Goal: Navigation & Orientation: Find specific page/section

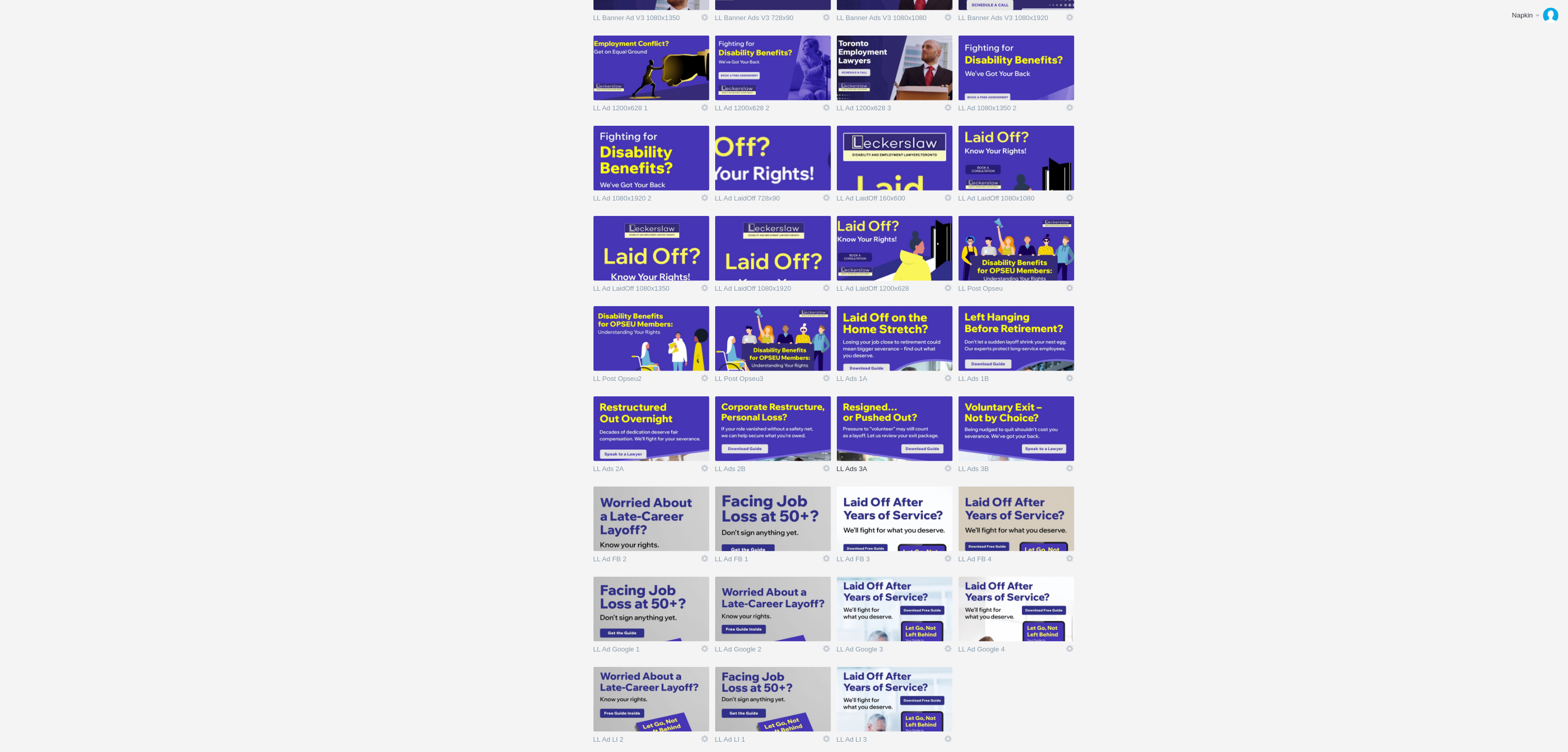
scroll to position [554, 0]
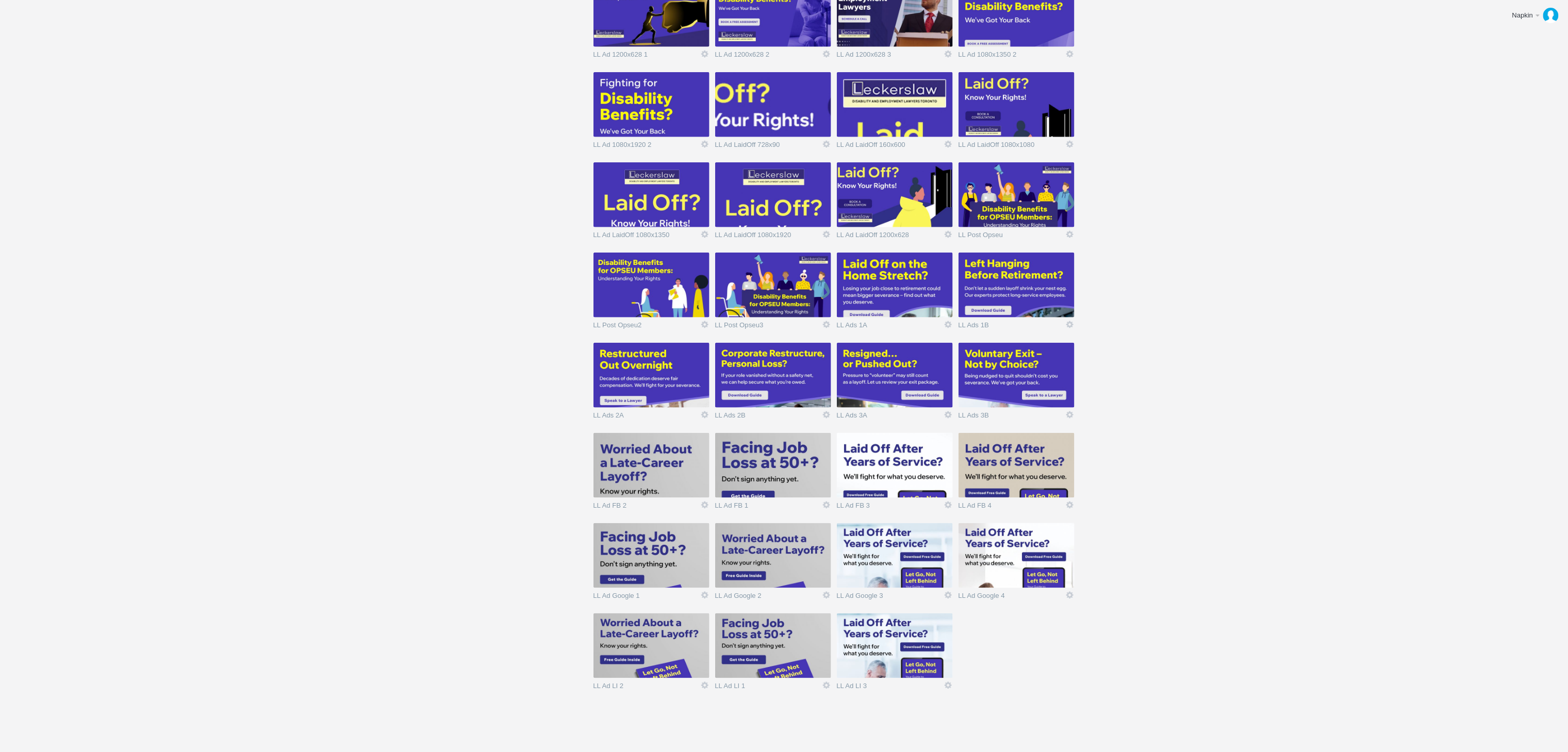
click at [643, 470] on img at bounding box center [651, 465] width 116 height 65
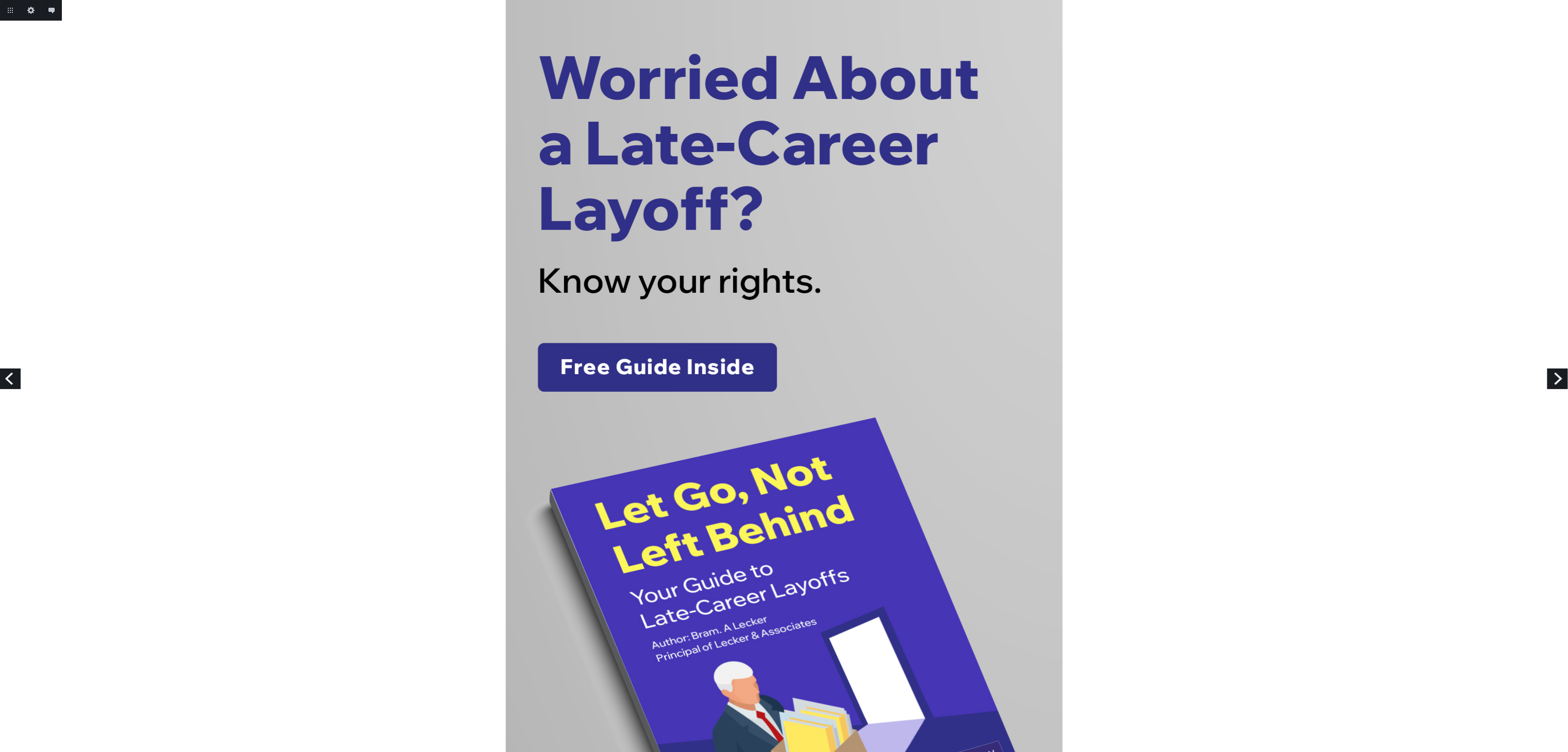
click at [1553, 376] on link "Next" at bounding box center [1557, 378] width 20 height 20
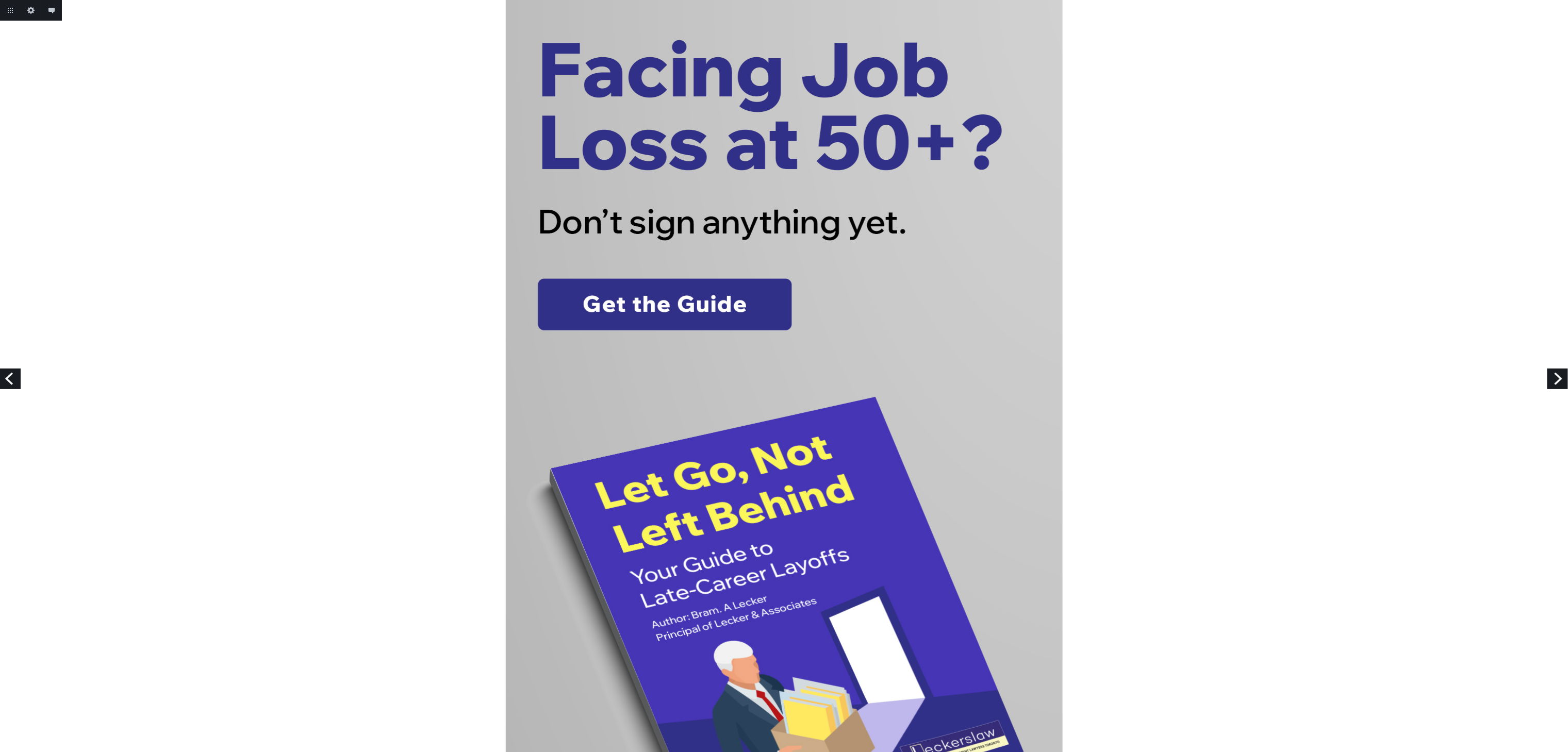
click at [1553, 376] on link "Next" at bounding box center [1557, 378] width 20 height 20
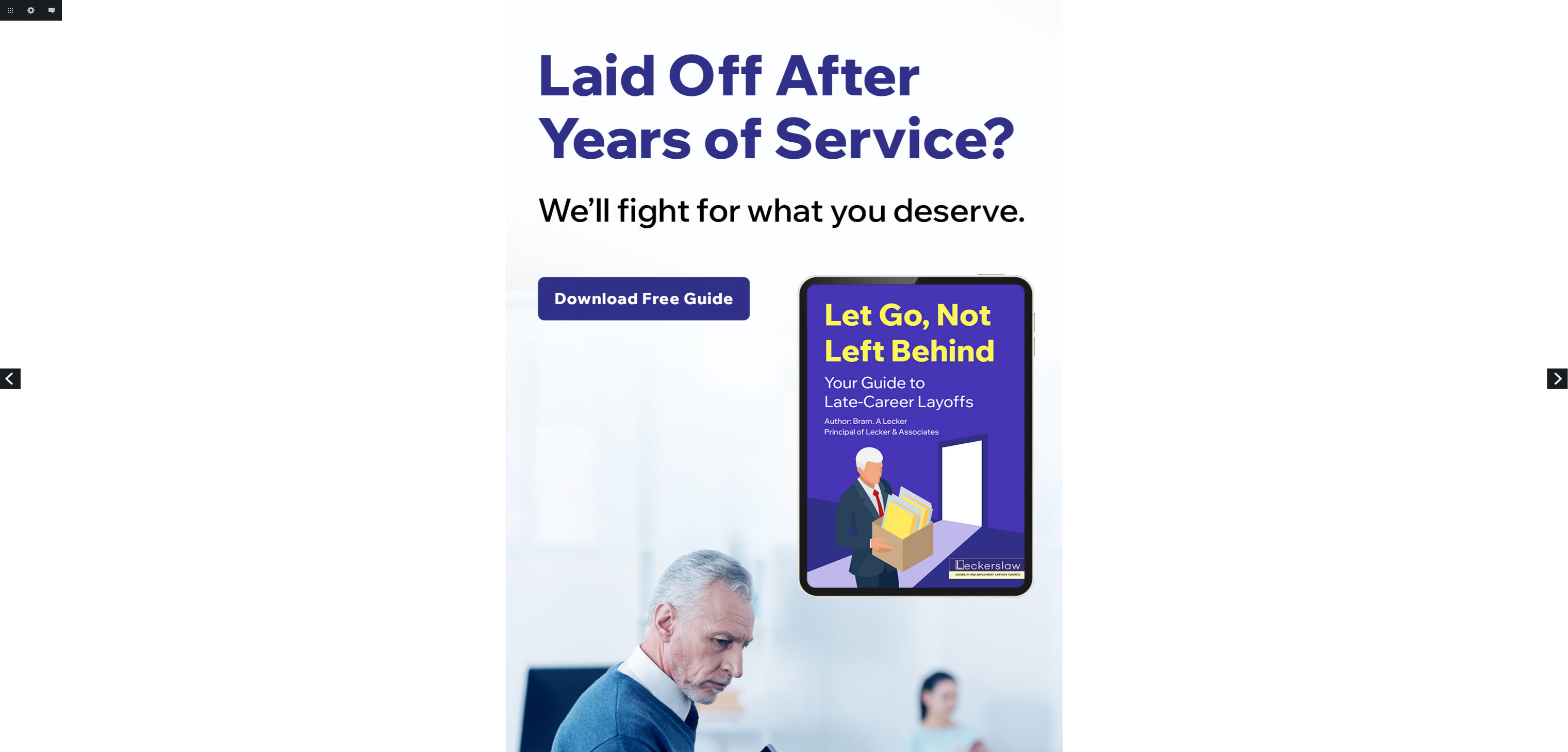
click at [1567, 378] on link "Next" at bounding box center [1557, 378] width 20 height 20
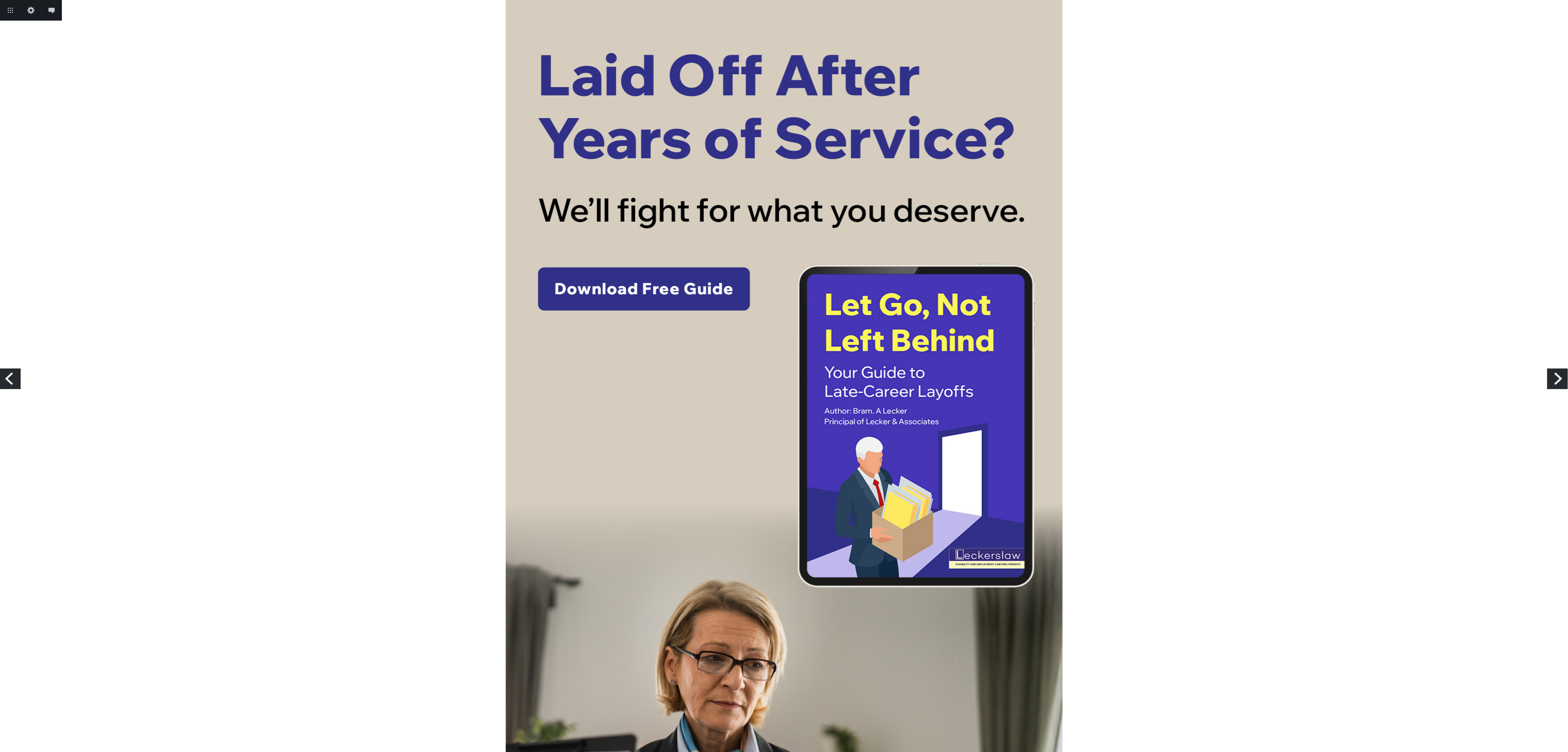
click at [1557, 378] on link "Next" at bounding box center [1557, 378] width 20 height 20
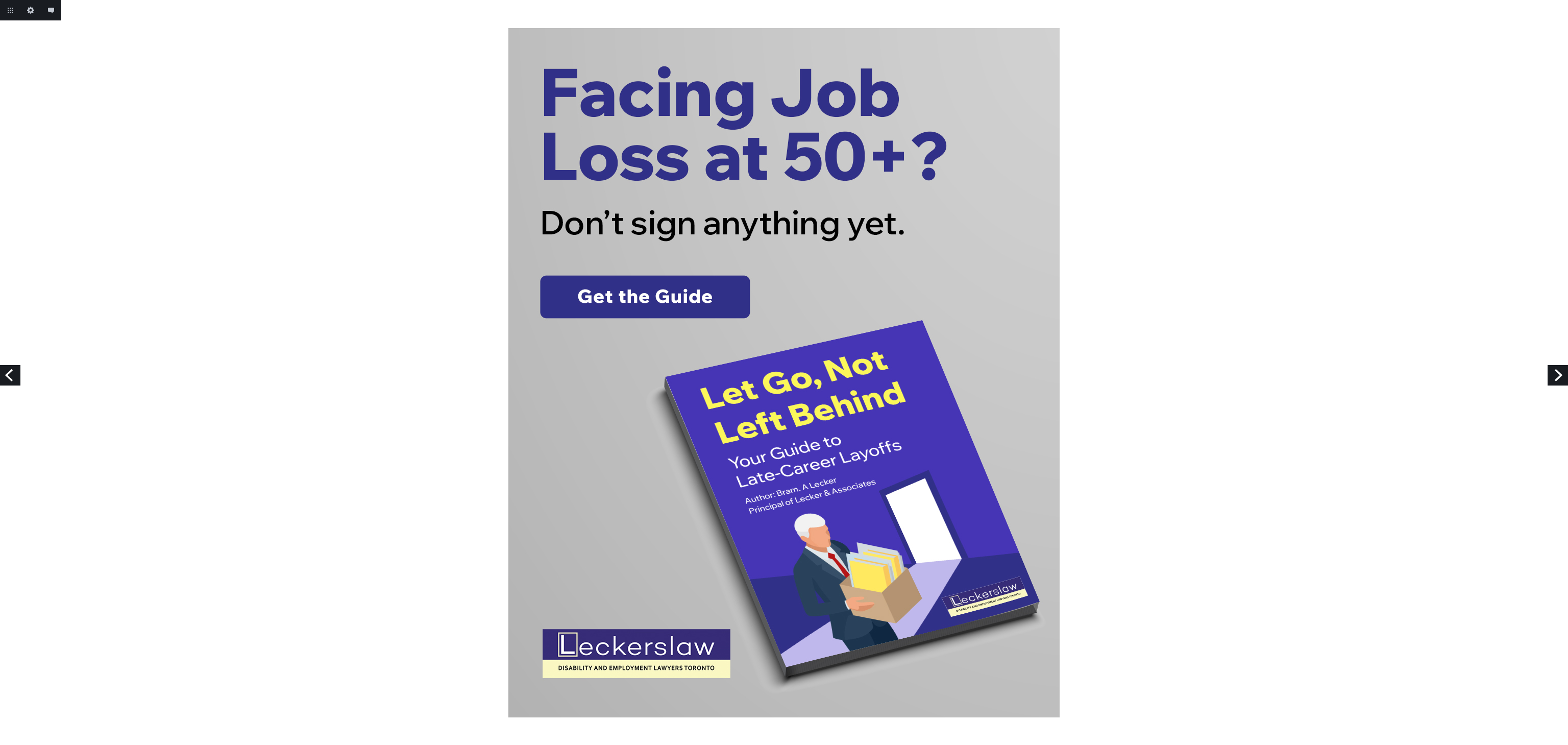
click at [1551, 374] on link "Next" at bounding box center [1557, 375] width 20 height 20
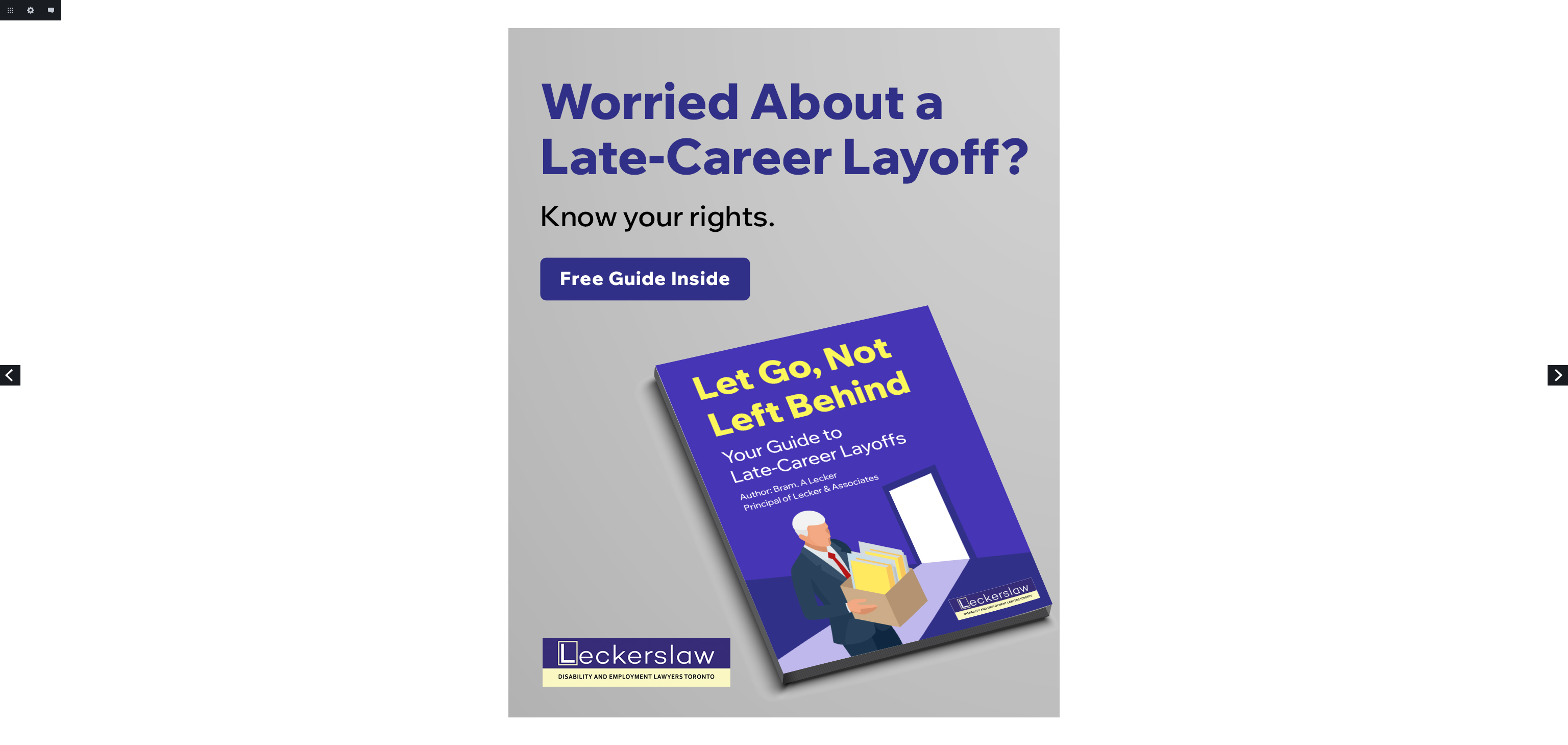
click at [1551, 374] on link "Next" at bounding box center [1557, 375] width 20 height 20
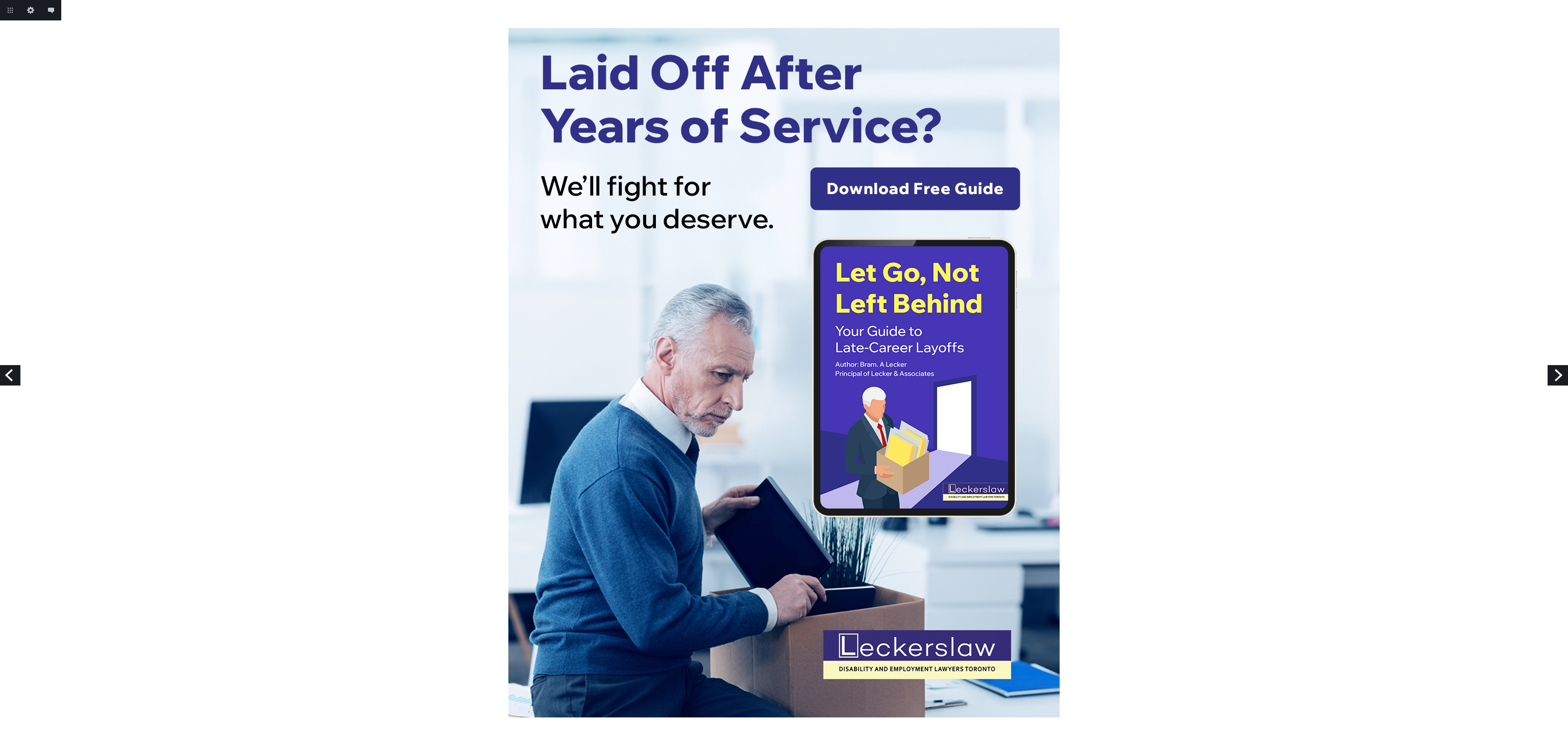
click at [1555, 379] on link "Next" at bounding box center [1557, 375] width 20 height 20
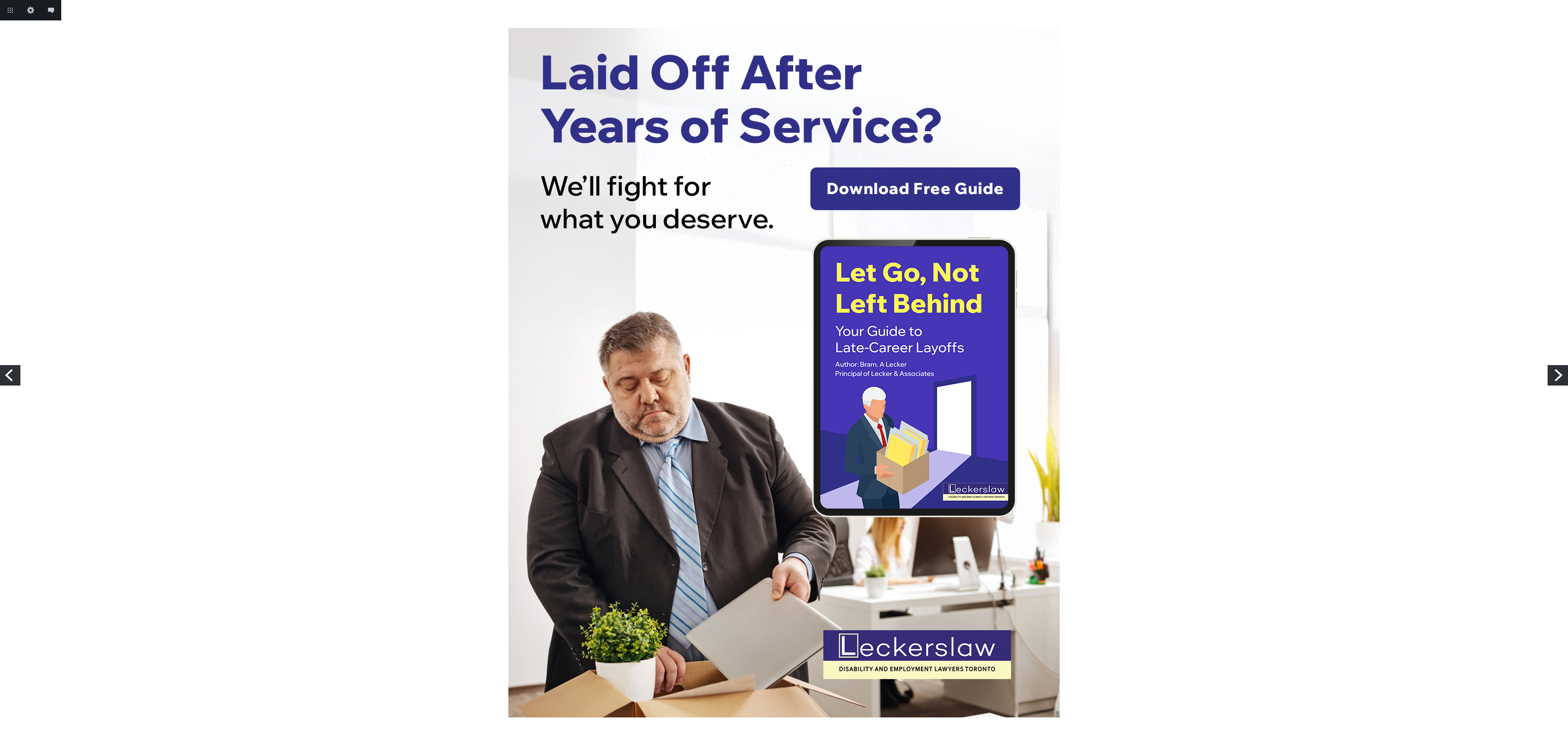
click at [1555, 379] on link "Next" at bounding box center [1557, 375] width 20 height 20
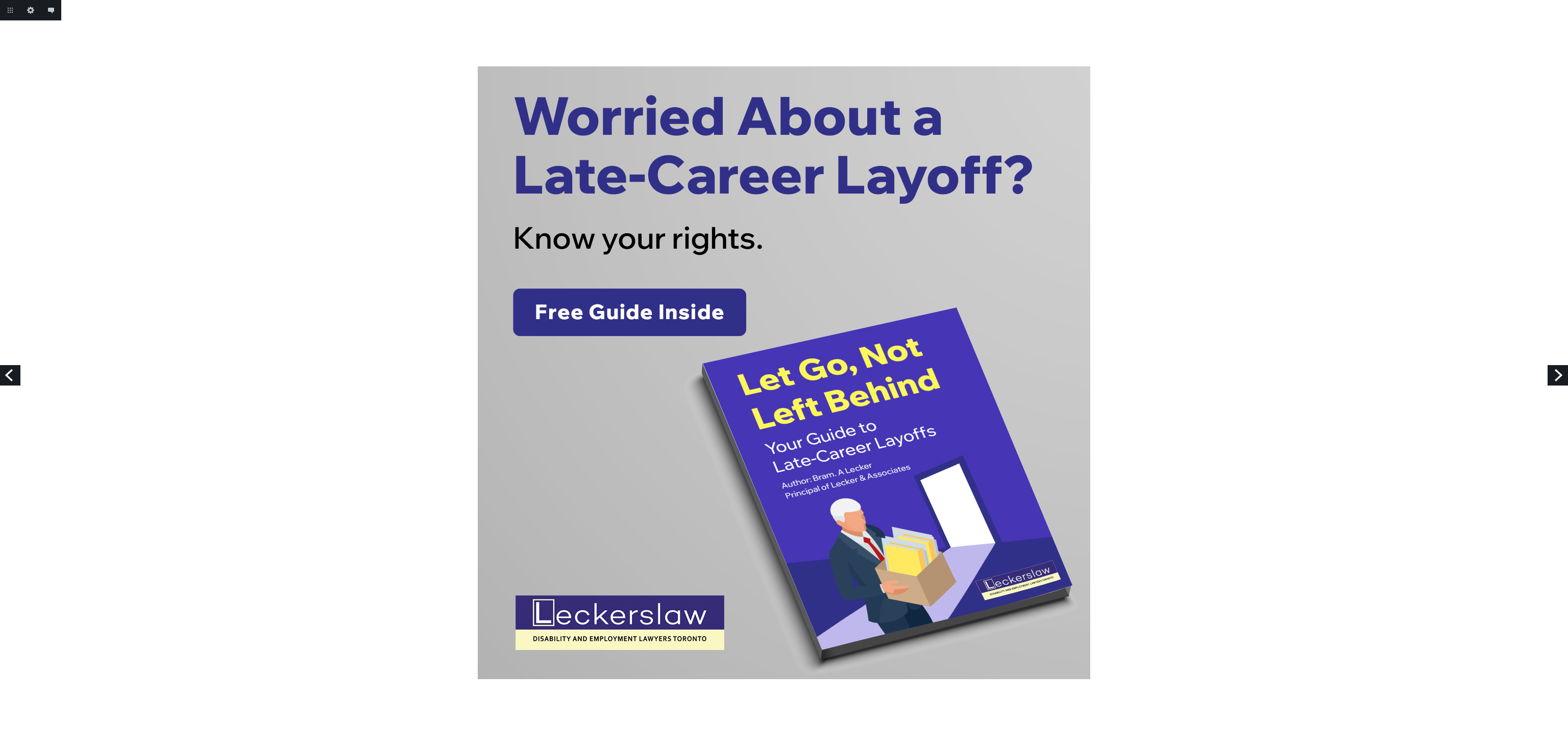
click at [1555, 379] on link "Next" at bounding box center [1557, 375] width 20 height 20
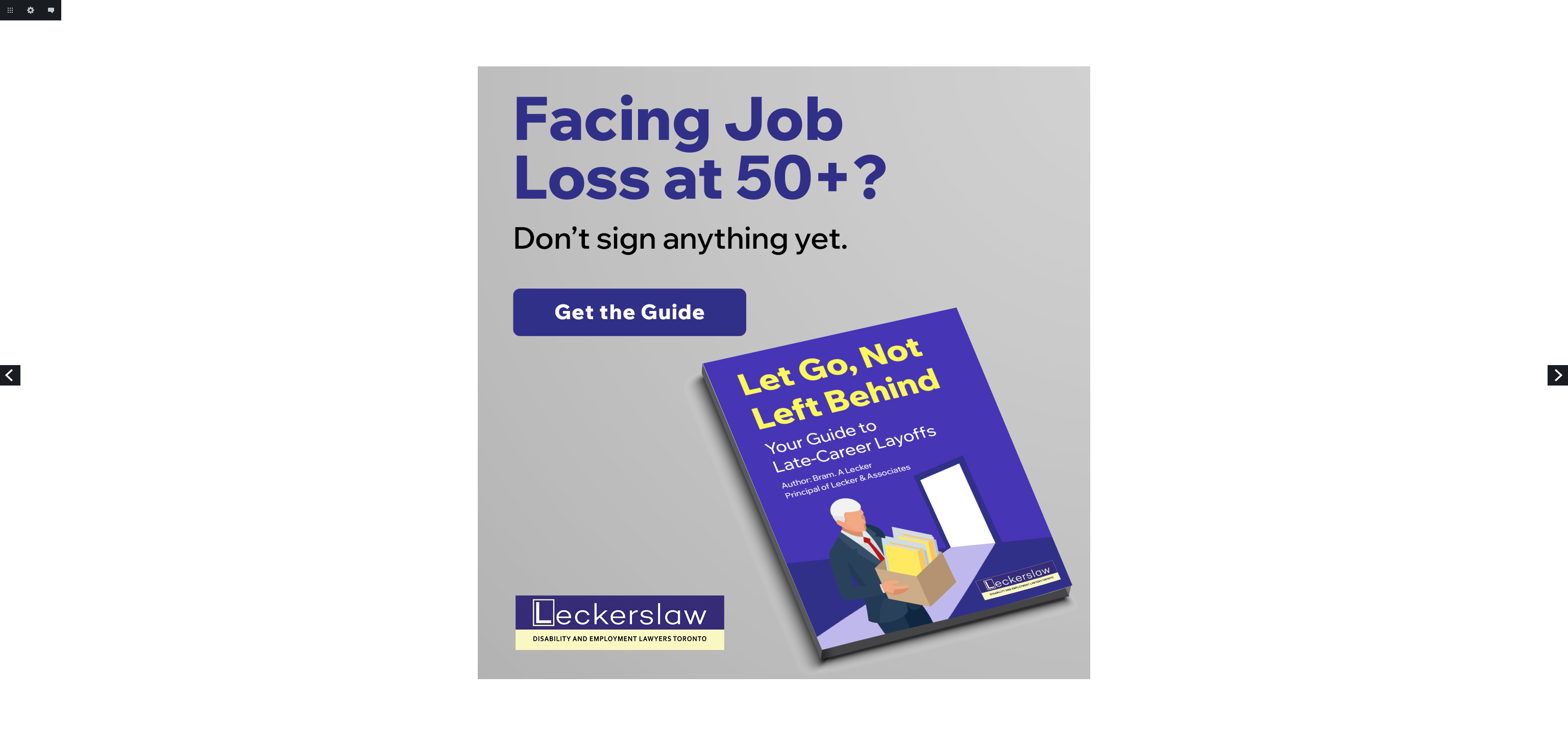
click at [1555, 379] on link "Next" at bounding box center [1557, 375] width 20 height 20
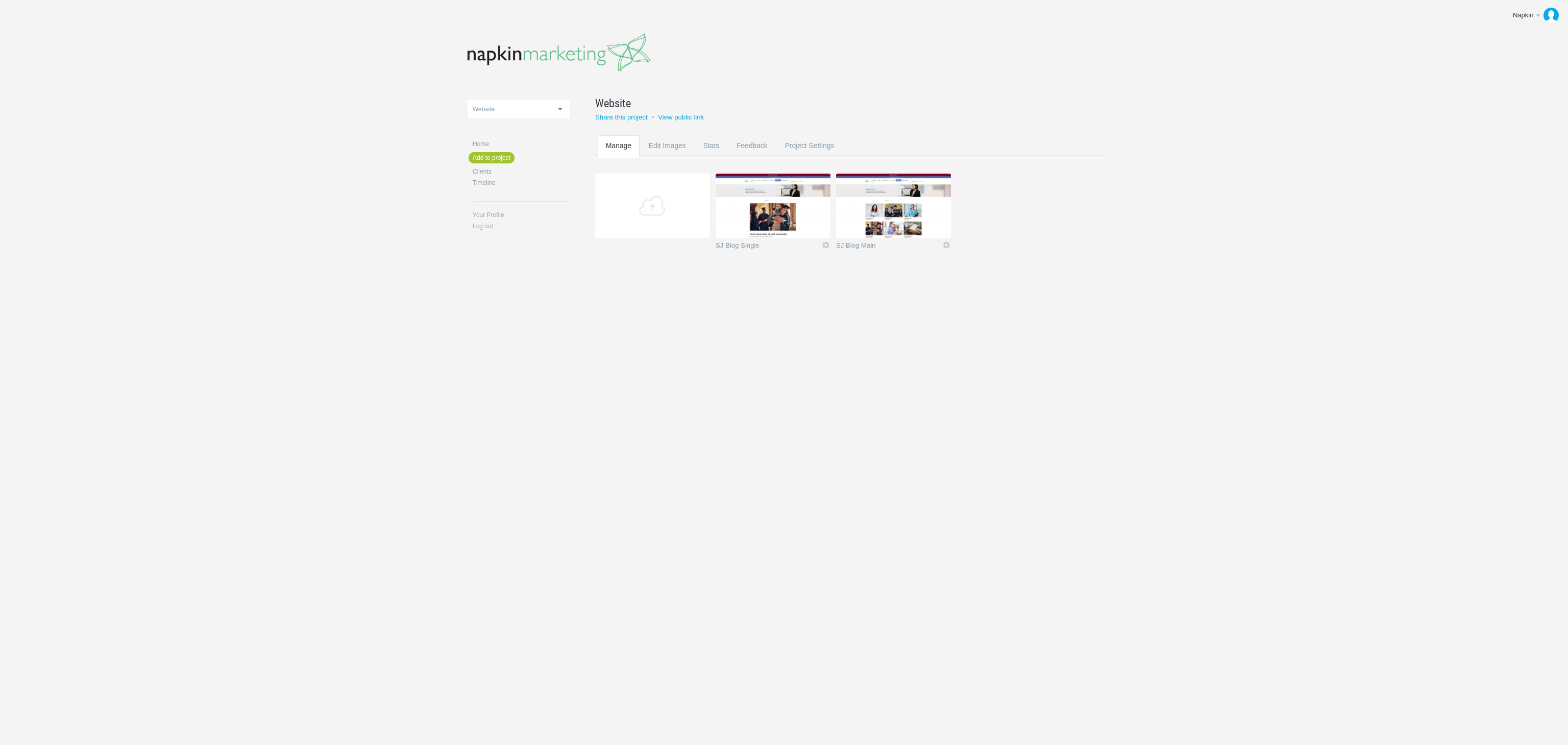
click at [773, 201] on img at bounding box center [773, 206] width 115 height 64
click at [897, 217] on img at bounding box center [893, 206] width 115 height 64
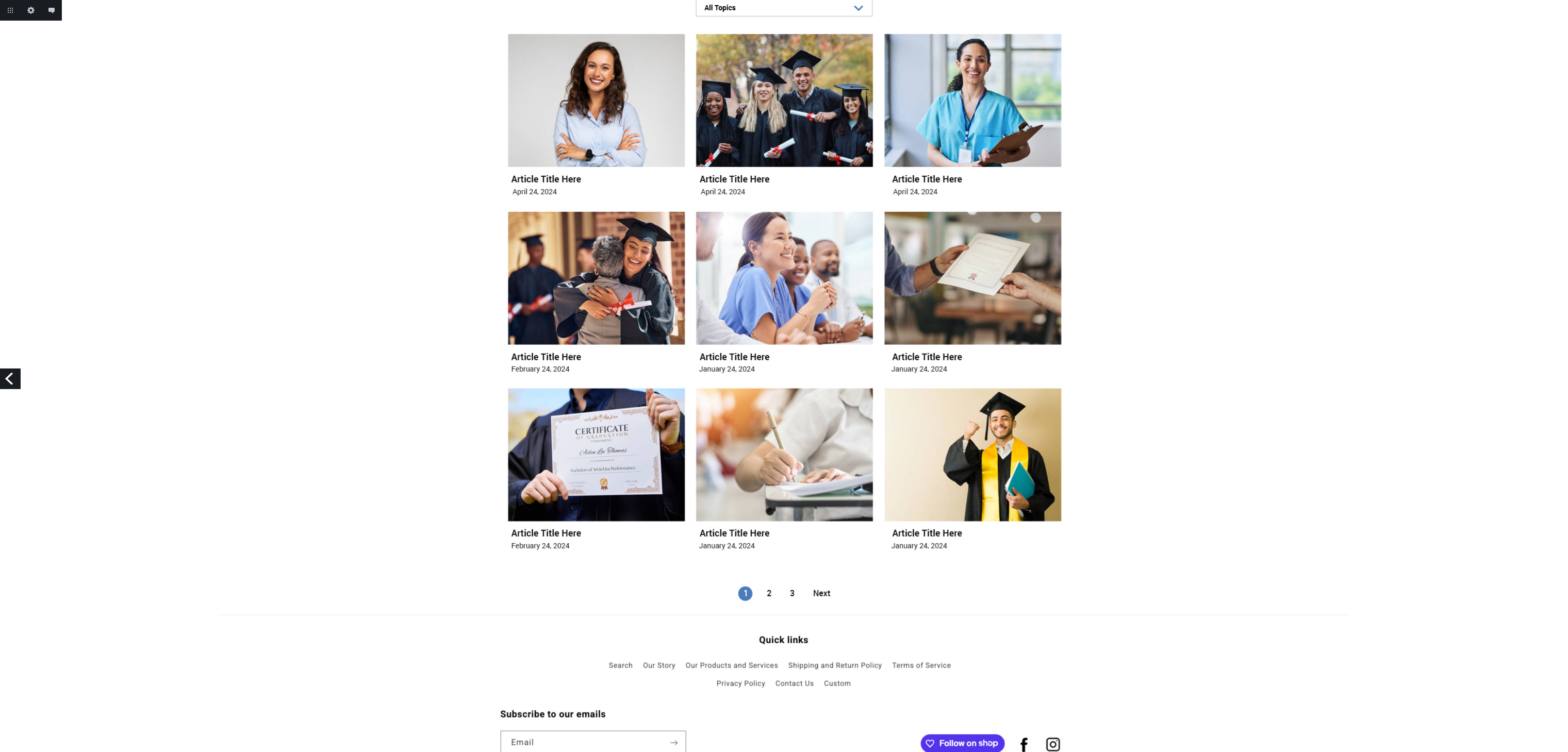
scroll to position [103, 0]
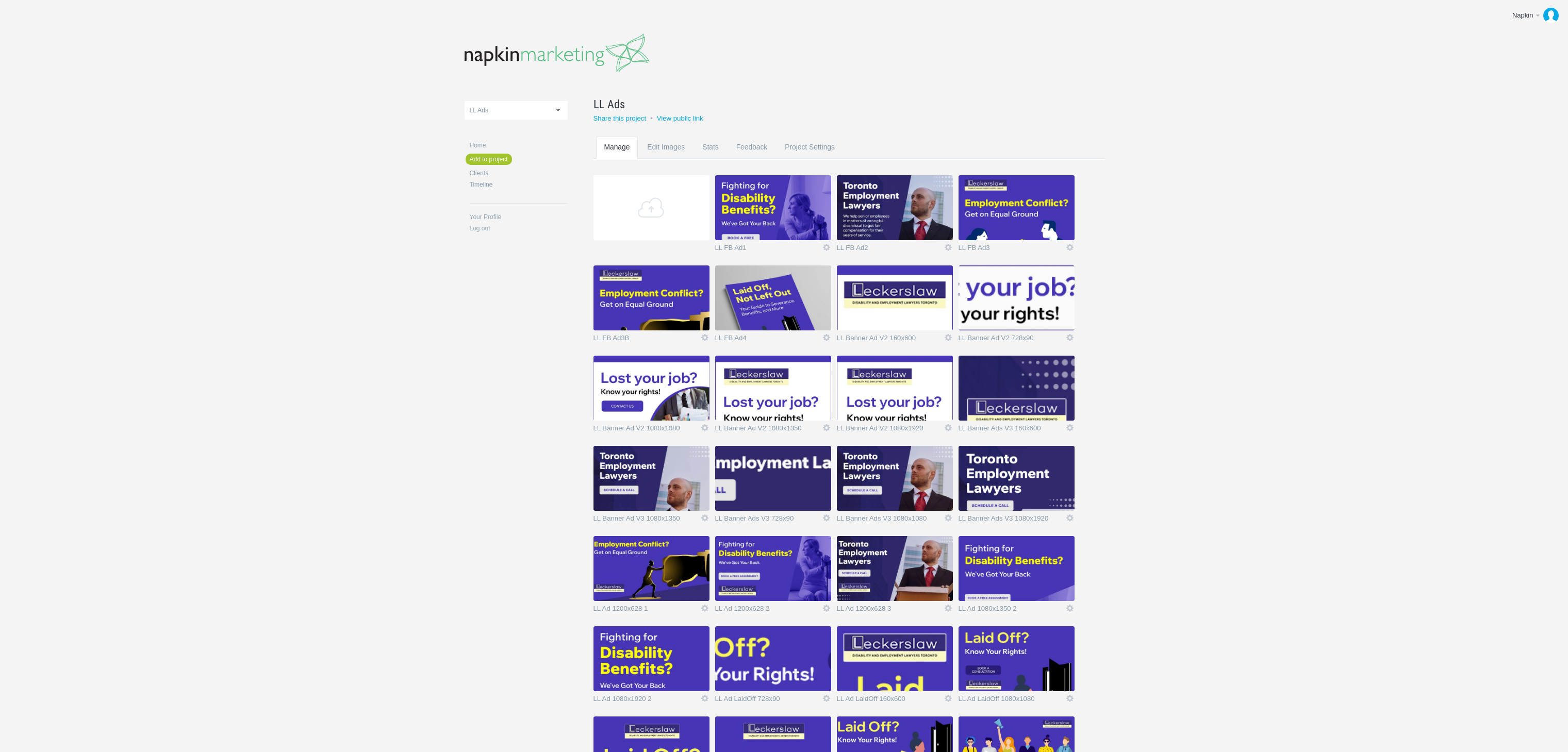
scroll to position [554, 0]
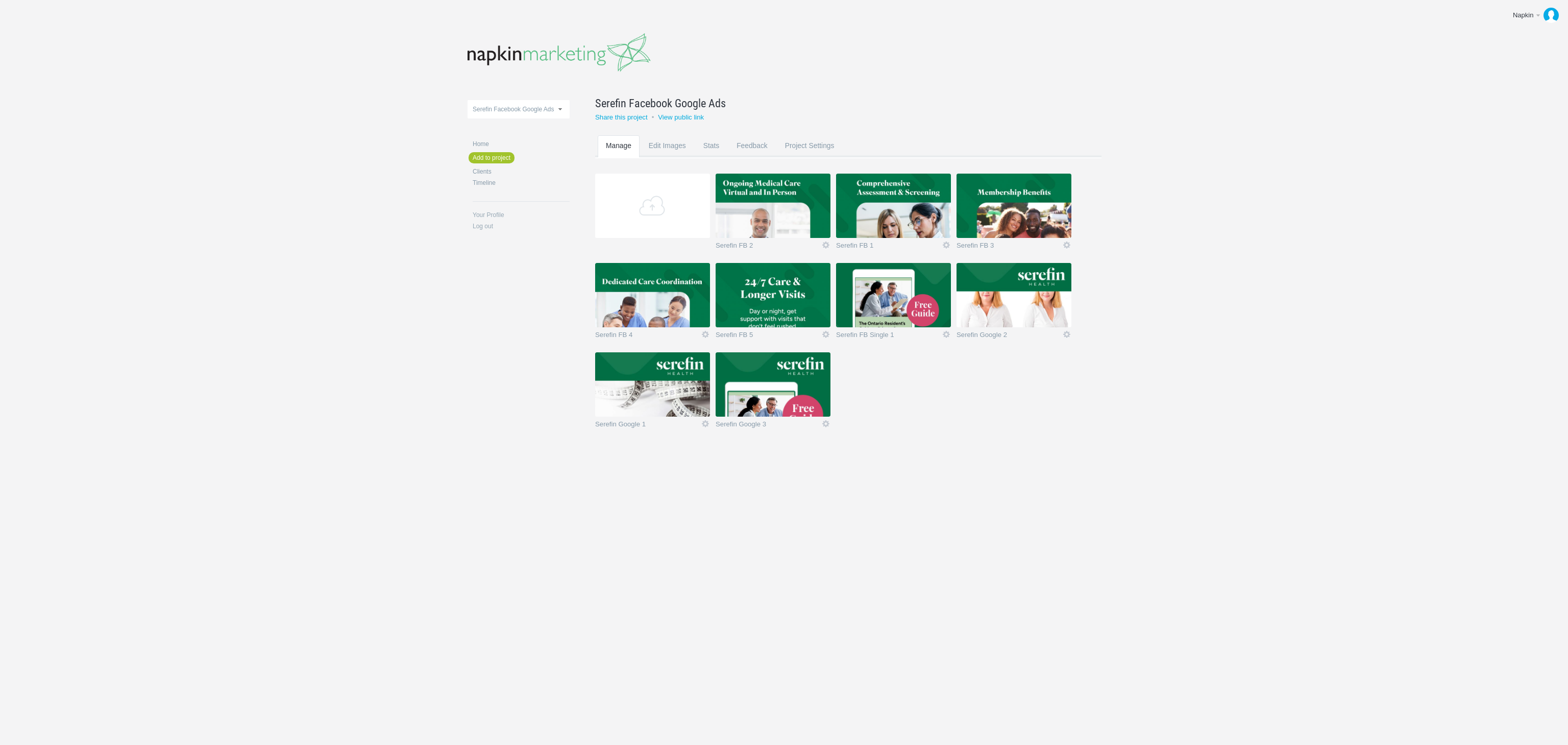
click at [1009, 297] on img at bounding box center [1014, 295] width 115 height 64
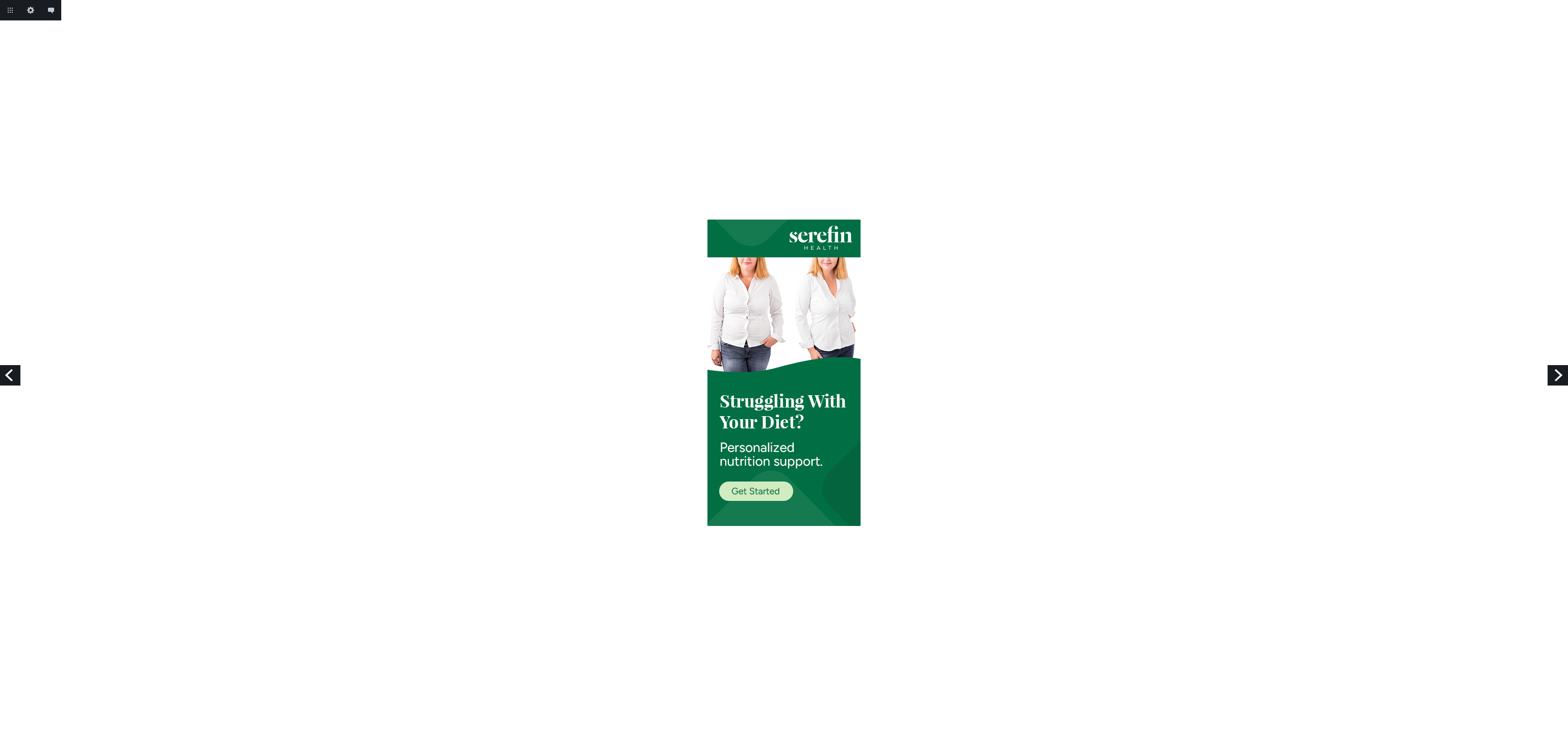
click at [1555, 375] on link "Next" at bounding box center [1557, 375] width 20 height 20
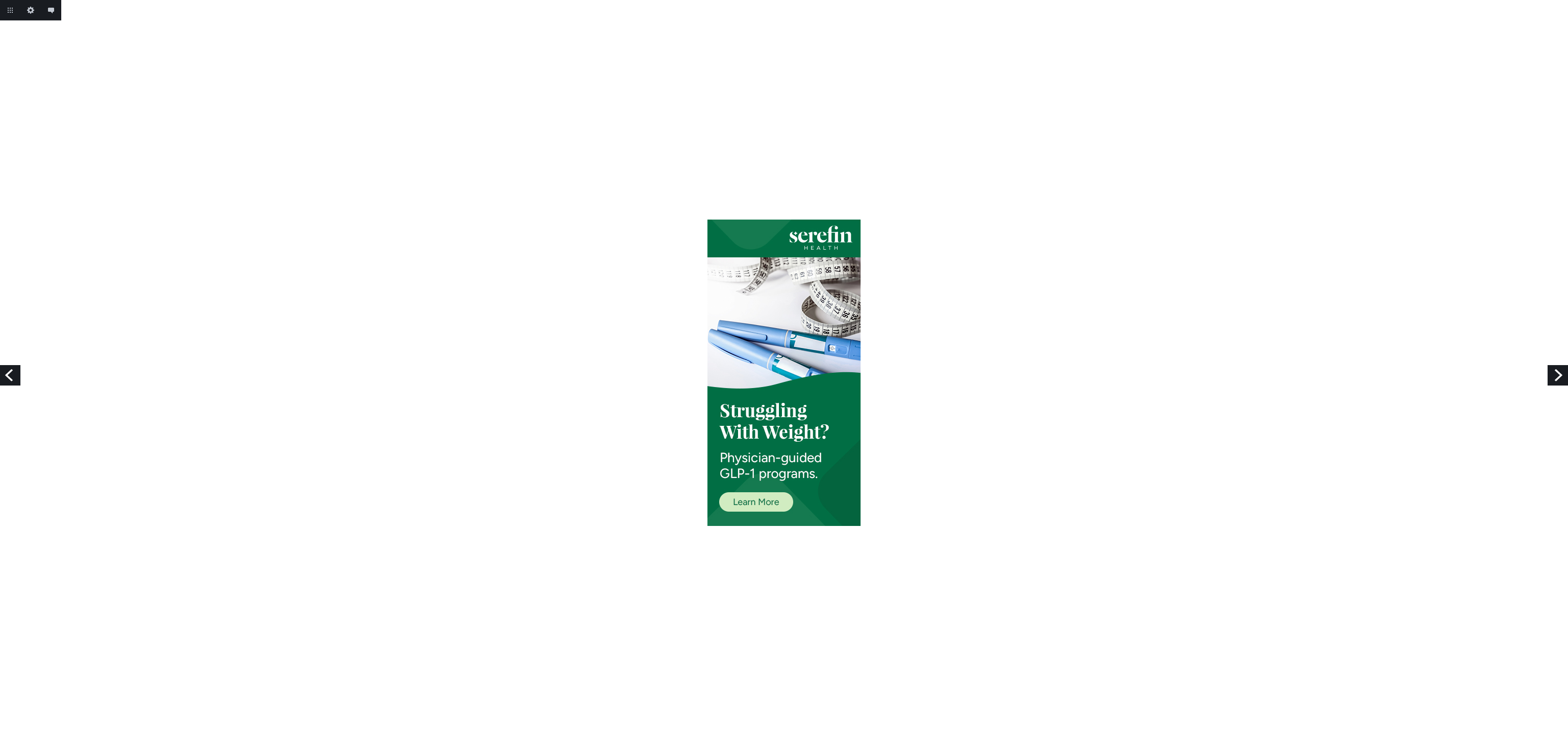
click at [1555, 375] on link "Next" at bounding box center [1557, 375] width 20 height 20
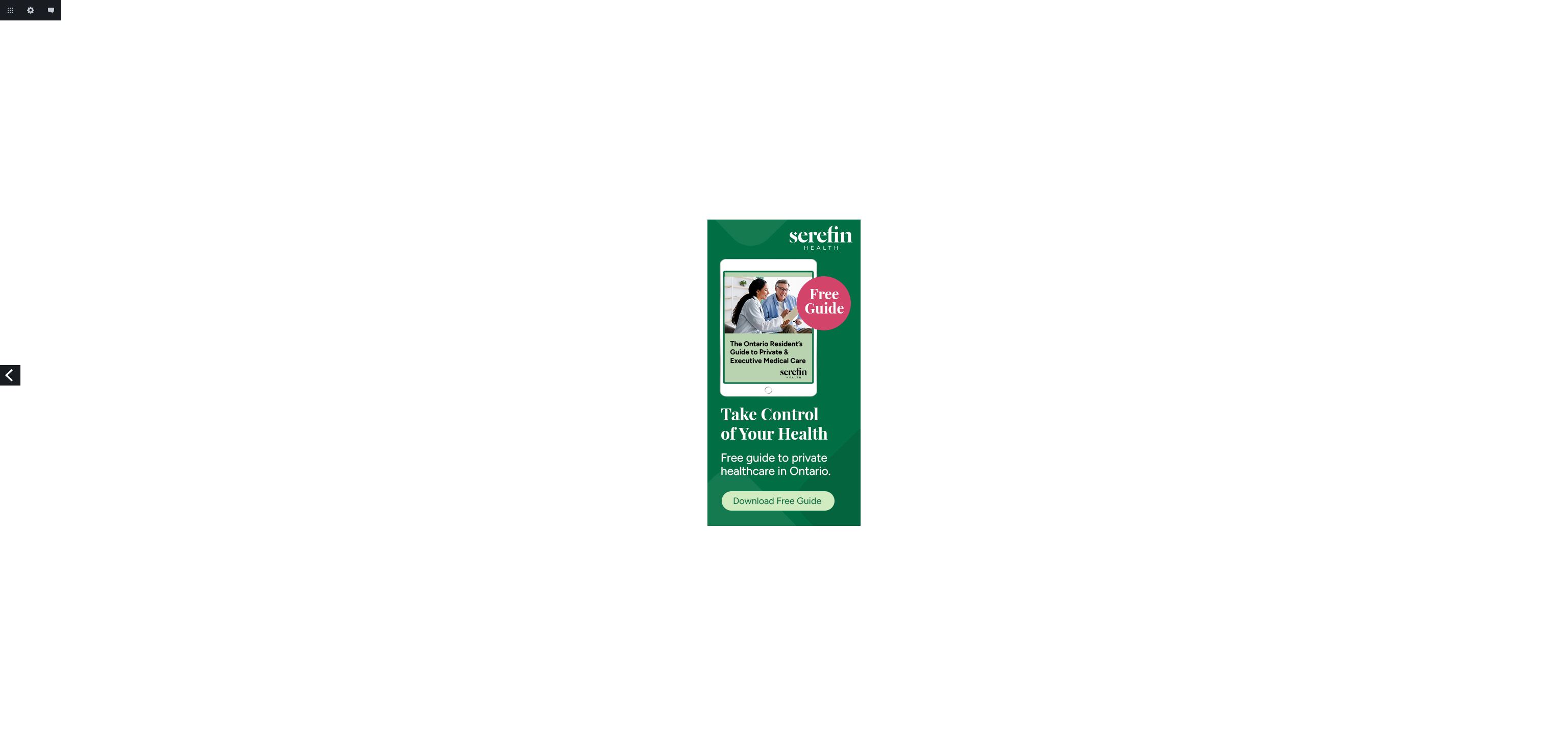
click at [13, 379] on link "Previous" at bounding box center [10, 375] width 20 height 20
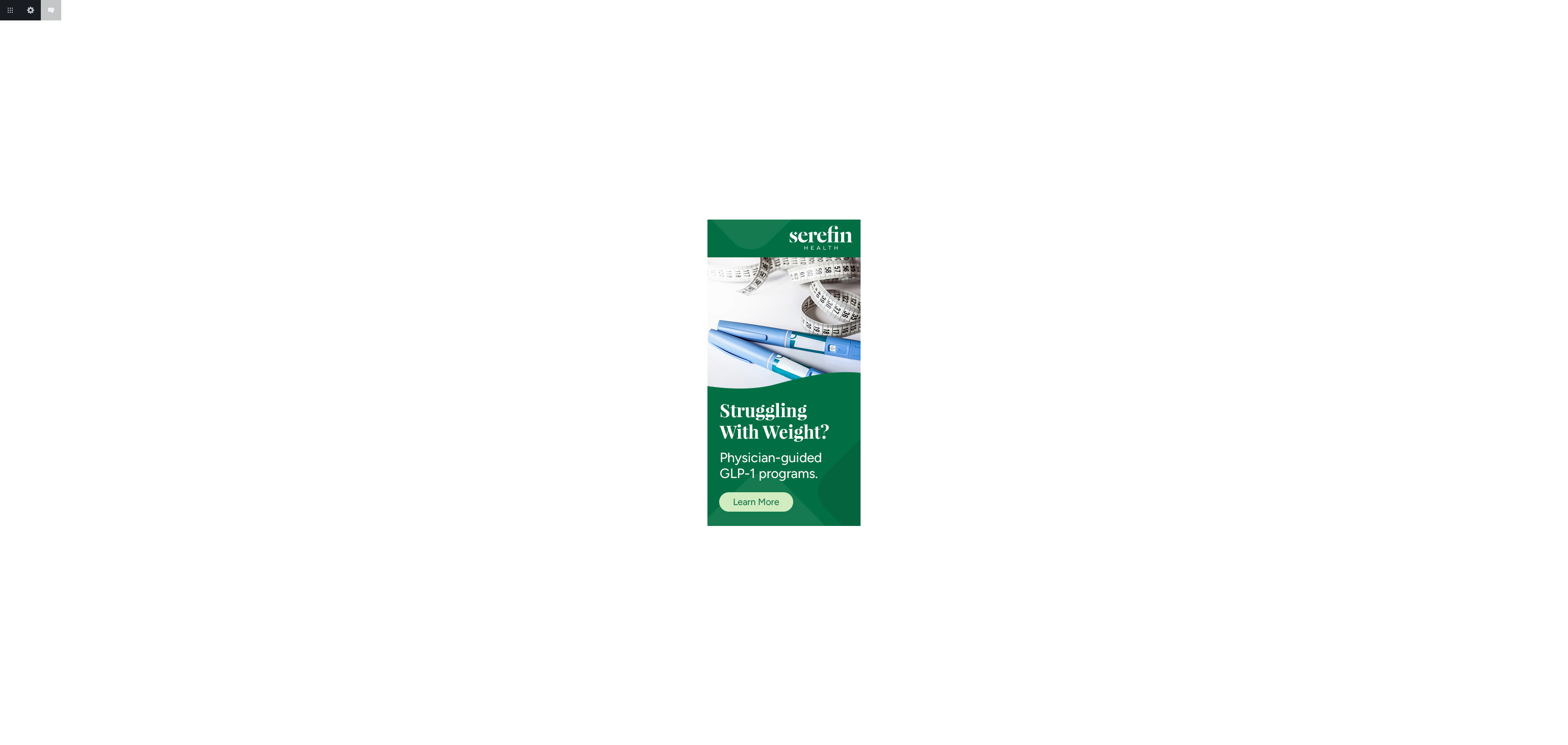
click at [13, 379] on div at bounding box center [784, 373] width 1568 height 307
click at [13, 379] on link "Previous" at bounding box center [10, 375] width 20 height 20
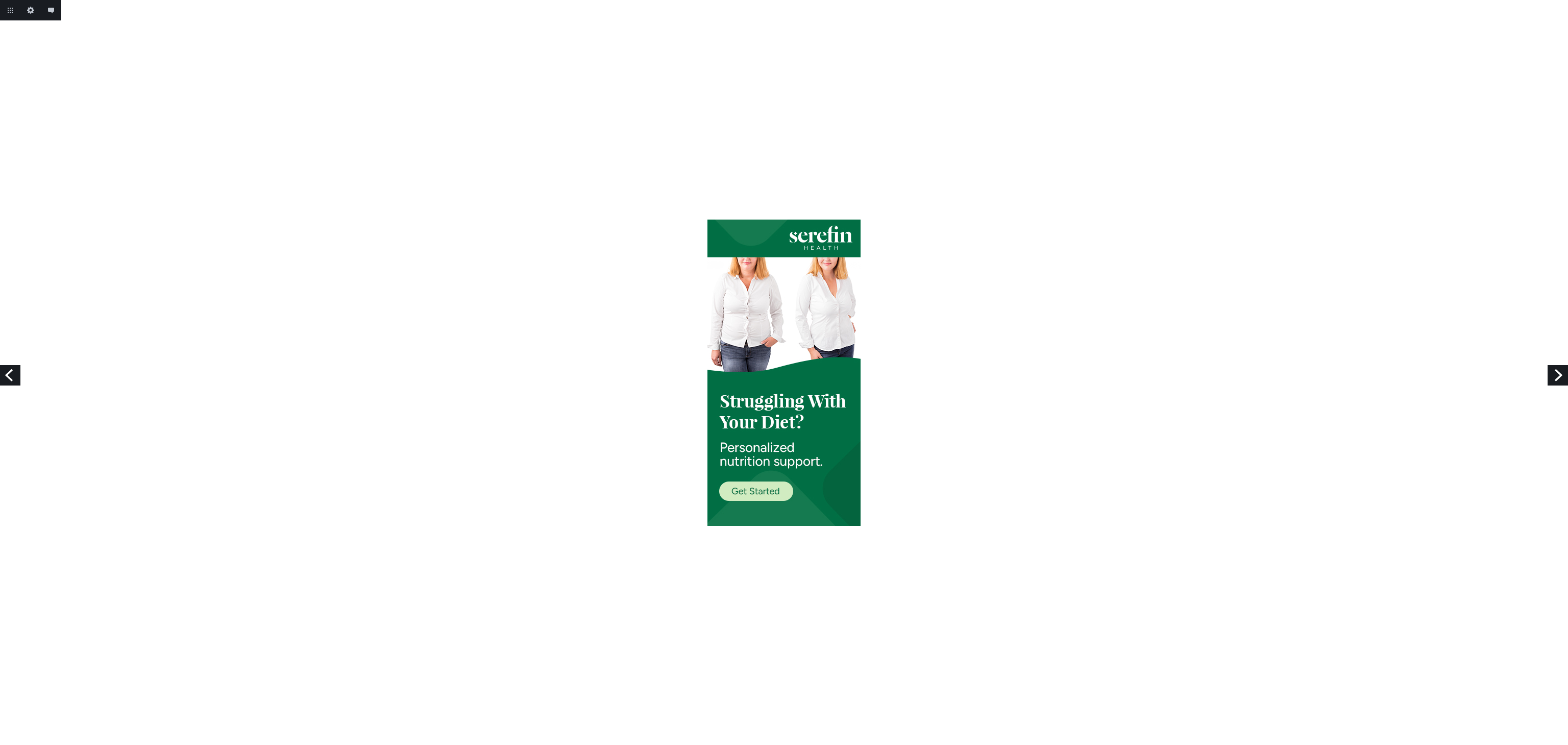
click at [13, 379] on link "Previous" at bounding box center [10, 375] width 20 height 20
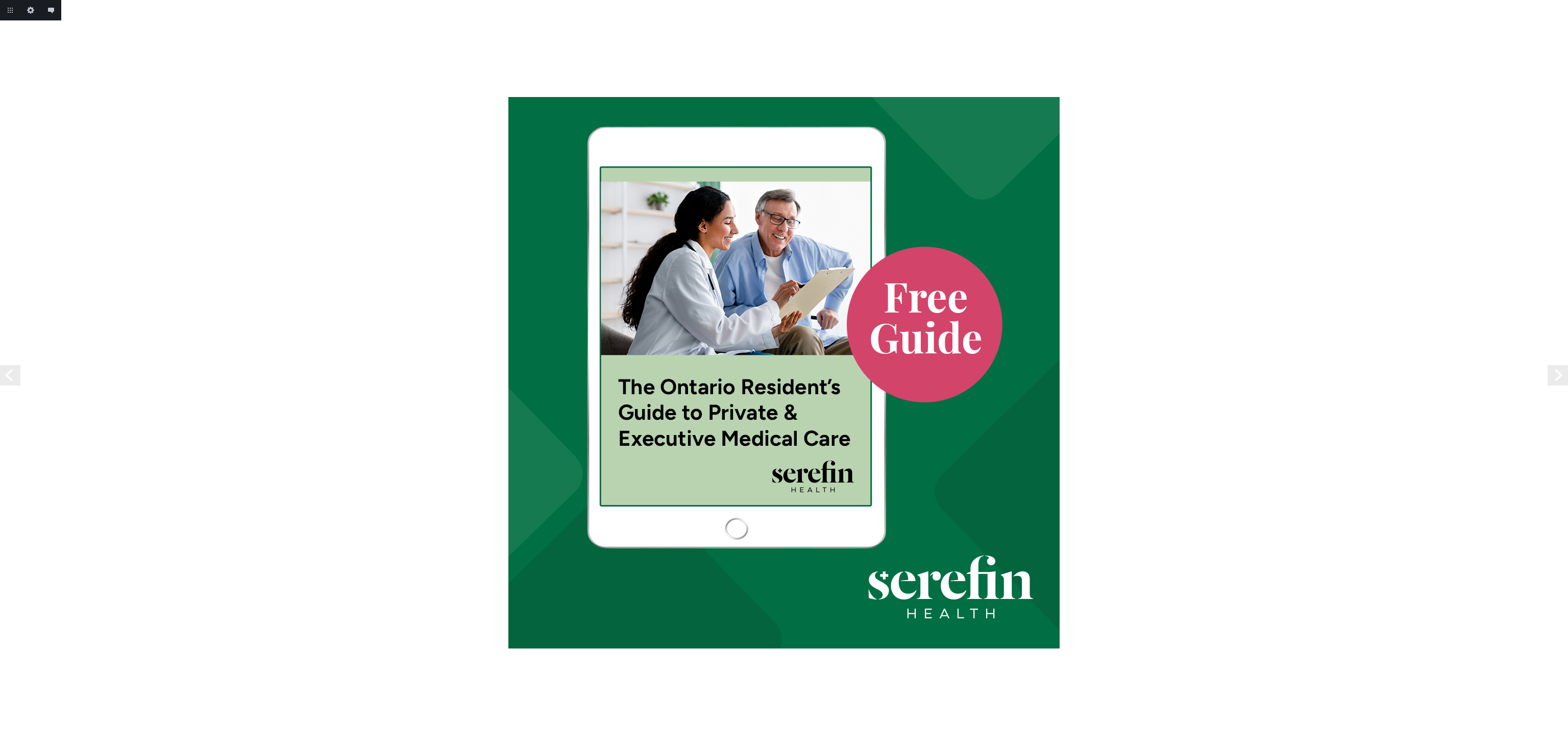
click at [13, 379] on link "Previous" at bounding box center [10, 375] width 20 height 20
